Goal: Information Seeking & Learning: Learn about a topic

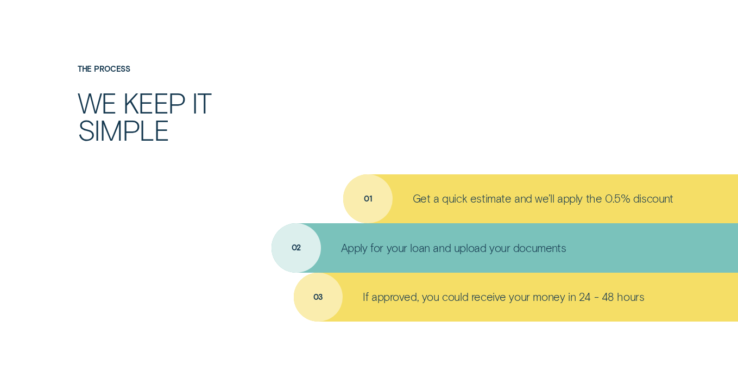
scroll to position [745, 0]
click at [616, 201] on p "Get a quick estimate and we’ll apply the 0.5% discount" at bounding box center [543, 199] width 261 height 14
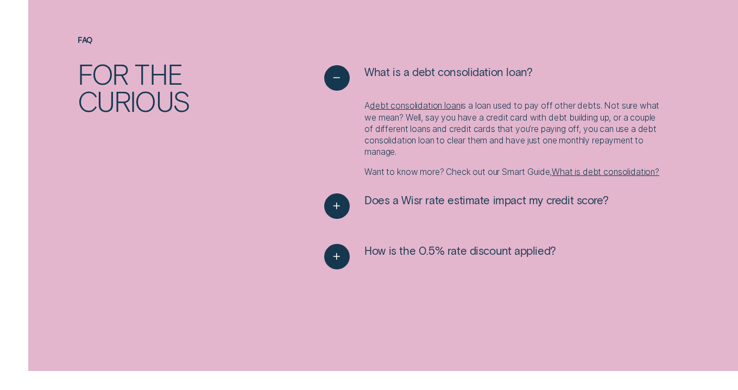
scroll to position [1191, 0]
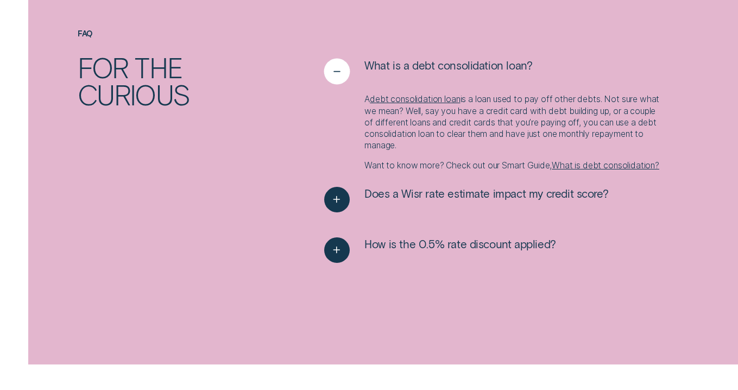
click at [337, 77] on icon "See less" at bounding box center [336, 71] width 13 height 17
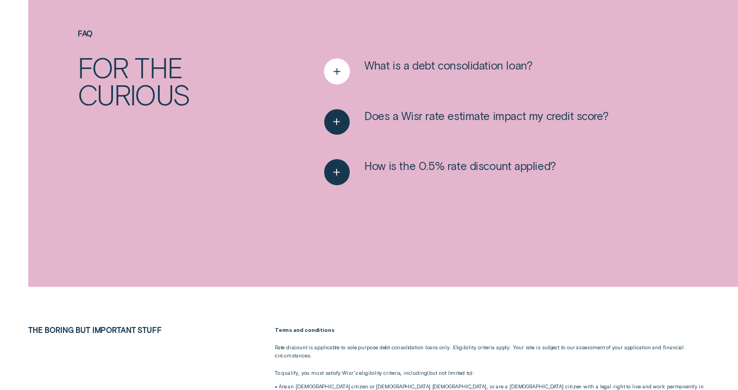
click at [334, 69] on icon "See more" at bounding box center [336, 71] width 13 height 17
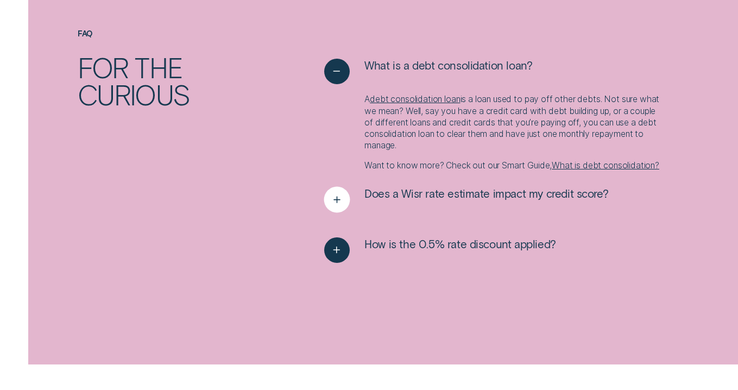
click at [348, 206] on div "See more" at bounding box center [336, 199] width 26 height 26
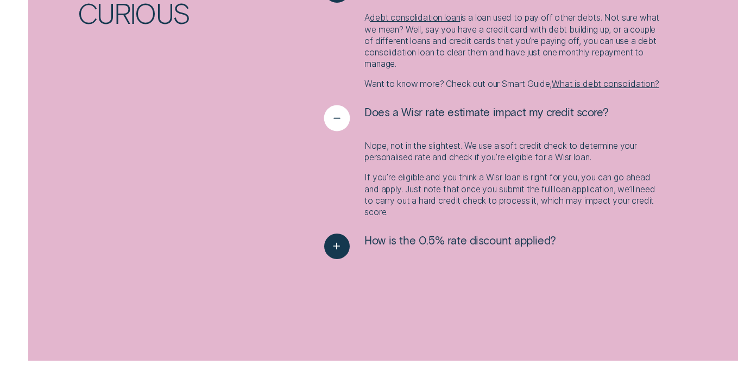
scroll to position [1292, 0]
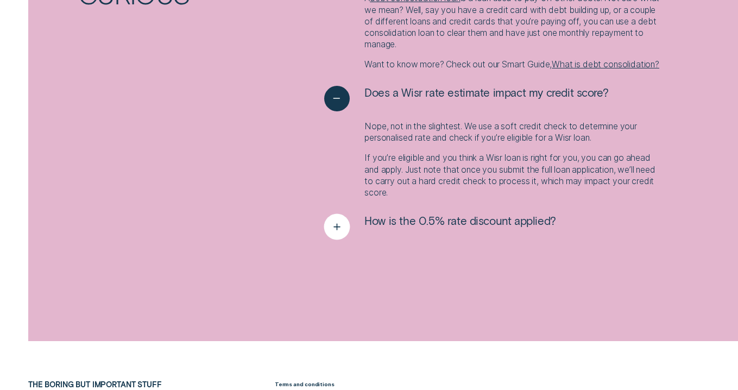
click at [341, 235] on icon "See more" at bounding box center [336, 226] width 13 height 17
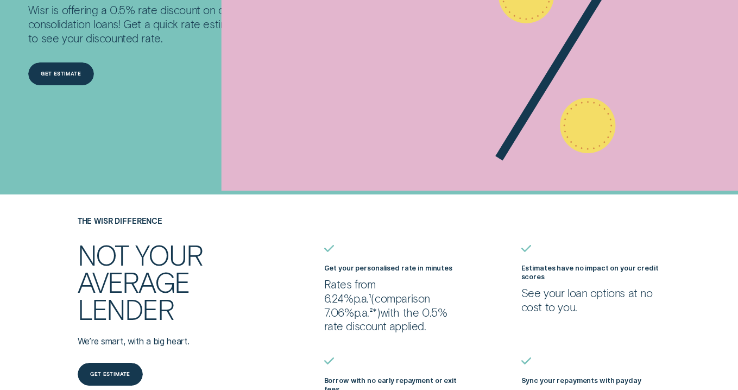
scroll to position [0, 0]
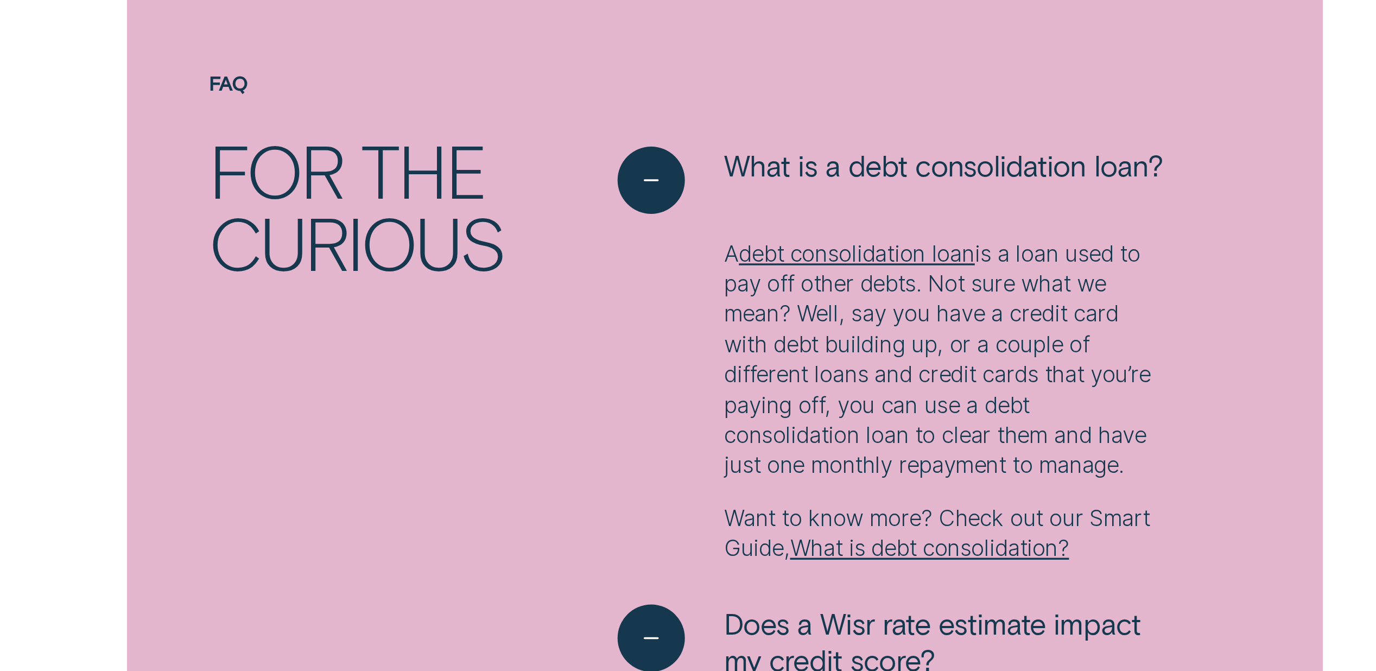
scroll to position [1747, 0]
